Goal: Information Seeking & Learning: Learn about a topic

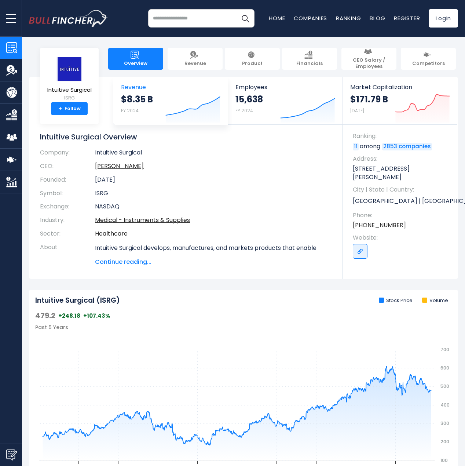
click at [153, 101] on strong "$8.35 B" at bounding box center [137, 99] width 32 height 11
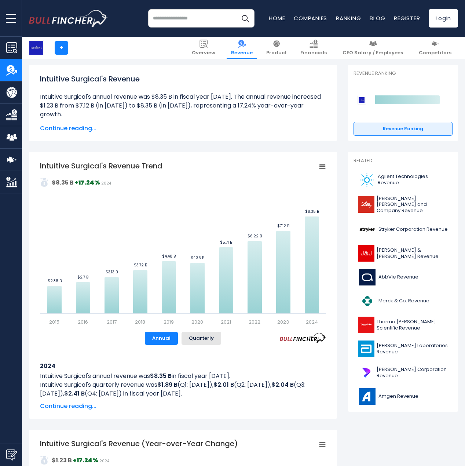
scroll to position [71, 0]
click at [79, 131] on span "Continue reading..." at bounding box center [183, 128] width 286 height 9
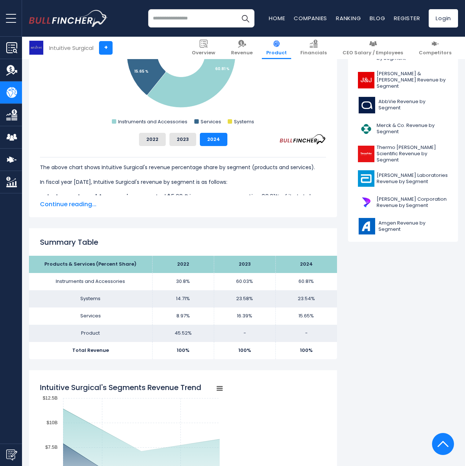
scroll to position [285, 0]
click at [78, 205] on span "Continue reading..." at bounding box center [183, 204] width 286 height 9
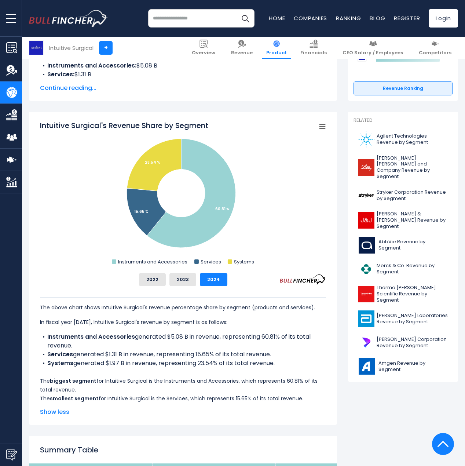
scroll to position [0, 0]
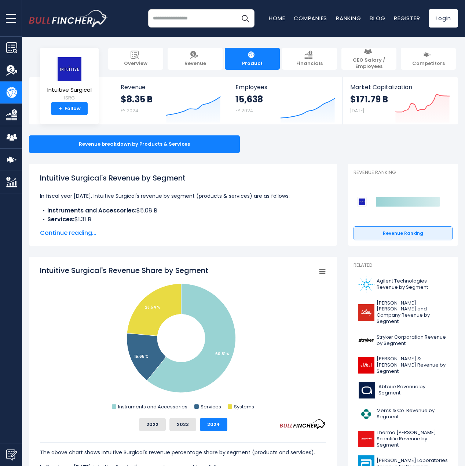
click at [250, 225] on div "Intuitive Surgical's Revenue by Segment In fiscal year [DATE], Intuitive Surgic…" at bounding box center [183, 204] width 286 height 65
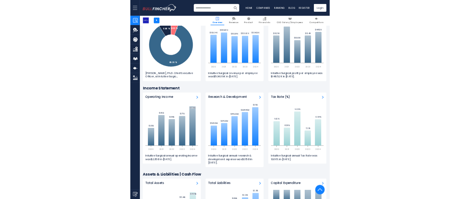
scroll to position [873, 0]
